Goal: Information Seeking & Learning: Learn about a topic

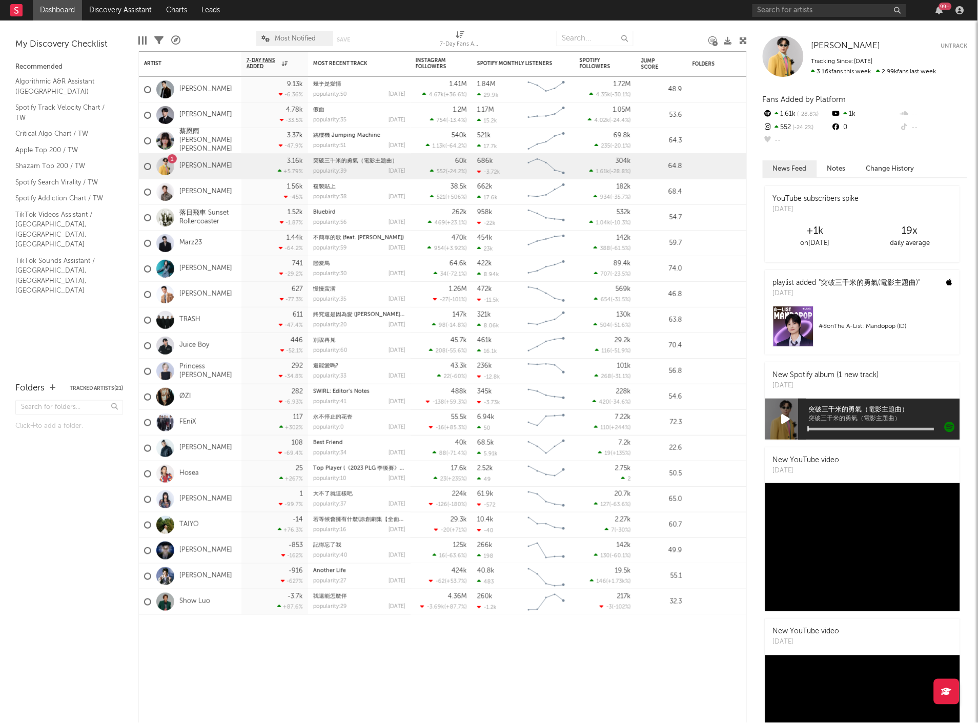
drag, startPoint x: 196, startPoint y: 470, endPoint x: 261, endPoint y: 436, distance: 73.4
click at [196, 470] on link "Hosea" at bounding box center [188, 474] width 19 height 9
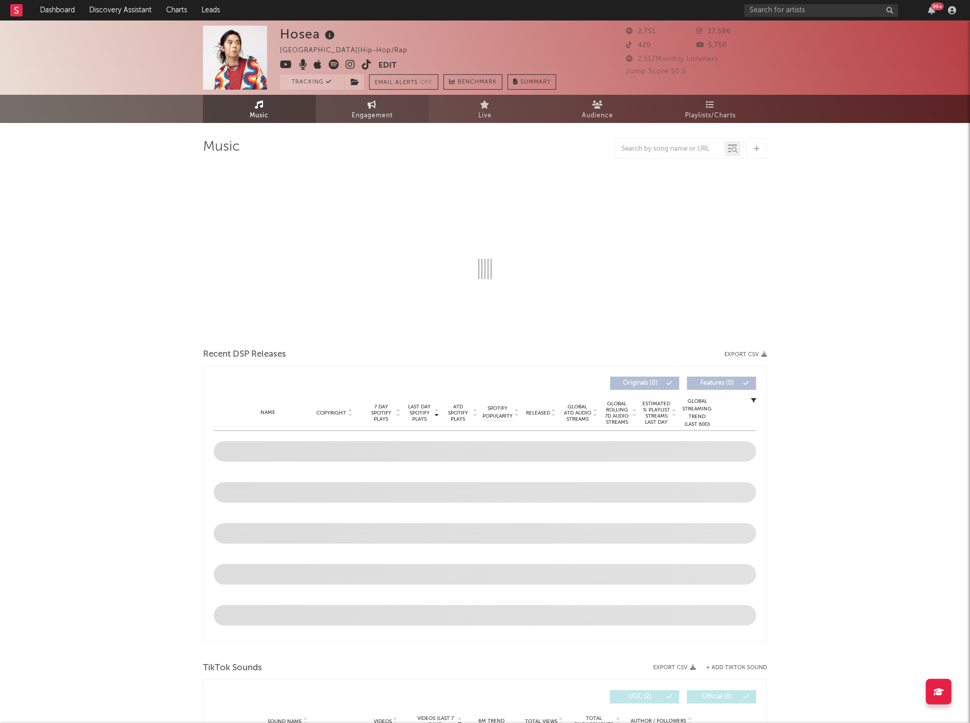
select select "6m"
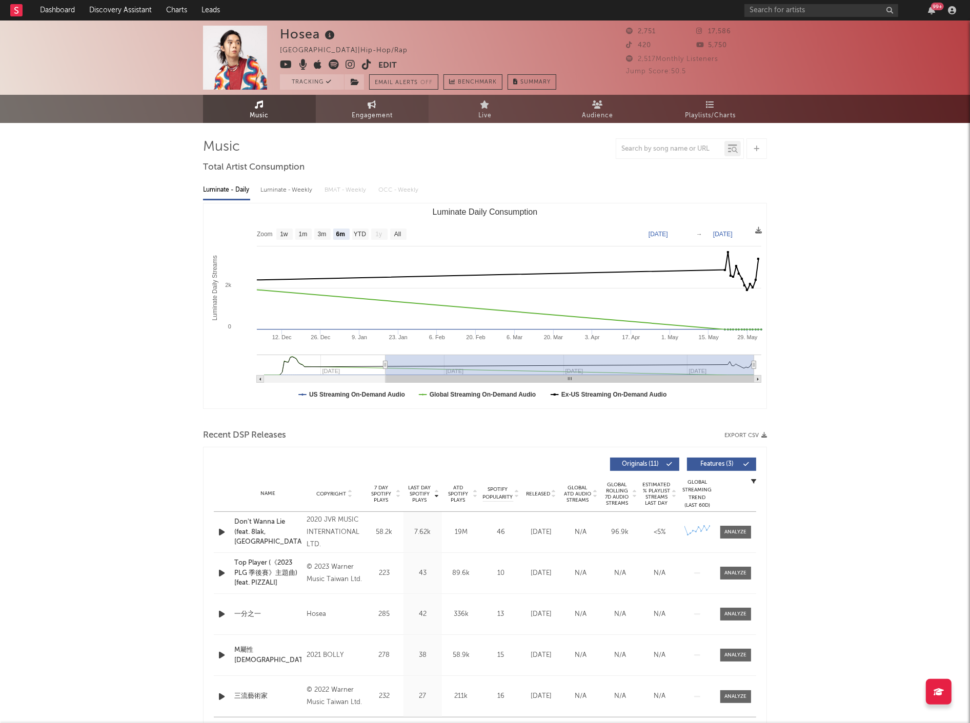
click at [364, 105] on link "Engagement" at bounding box center [372, 109] width 113 height 28
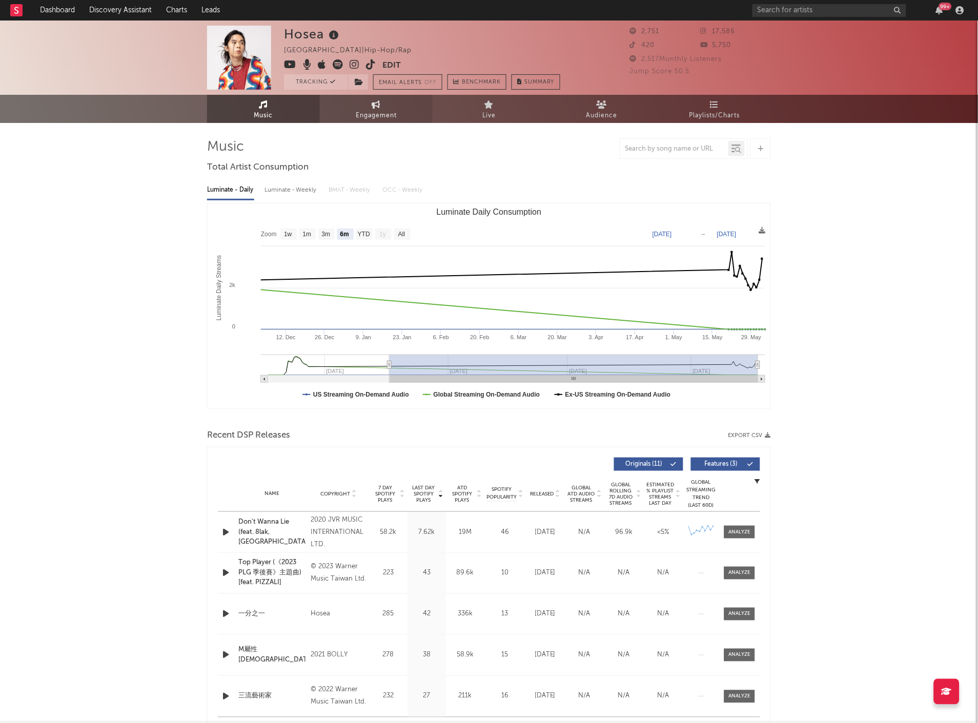
select select "1w"
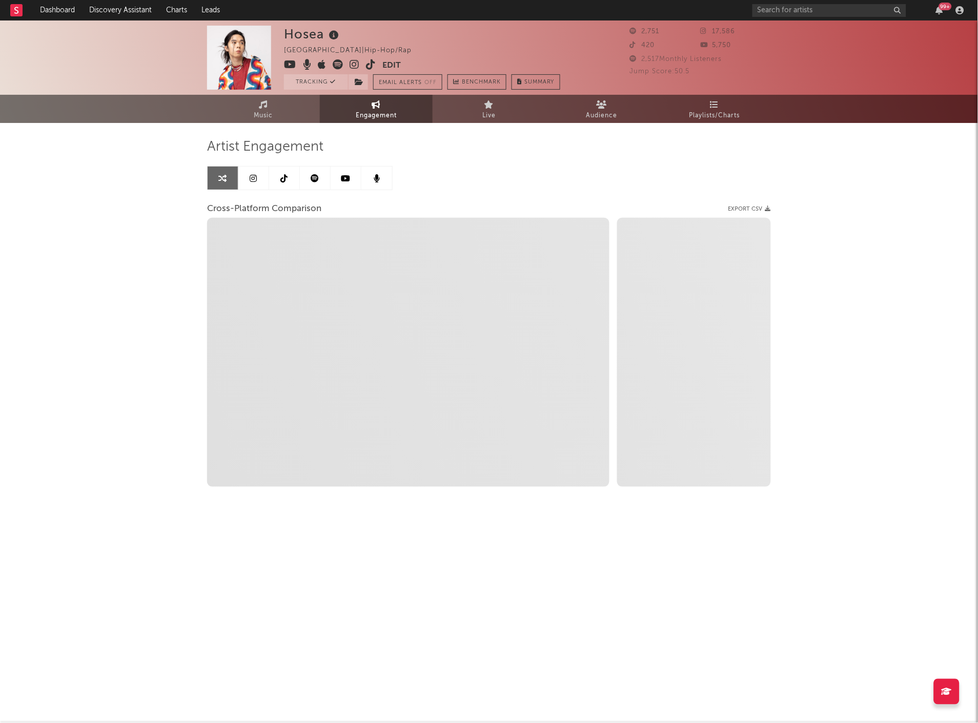
select select "1m"
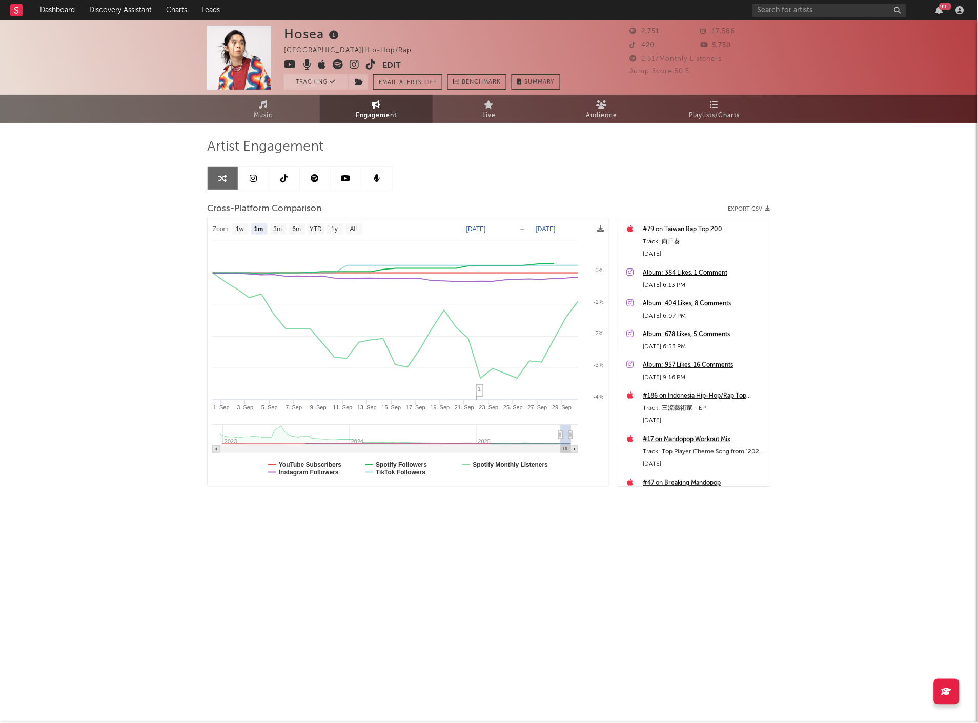
click at [686, 269] on div "Album: 384 Likes, 1 Comment" at bounding box center [704, 273] width 122 height 12
click at [50, 9] on link "Dashboard" at bounding box center [57, 10] width 49 height 21
